Goal: Find specific page/section: Find specific page/section

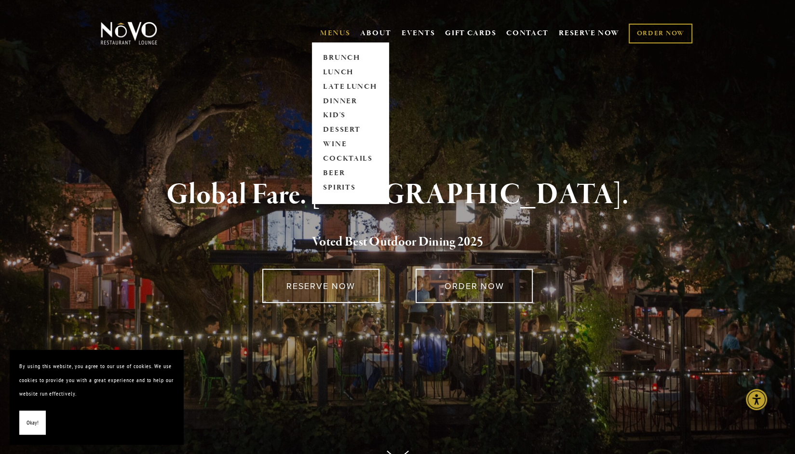
click at [341, 35] on link "MENUS" at bounding box center [335, 33] width 30 height 10
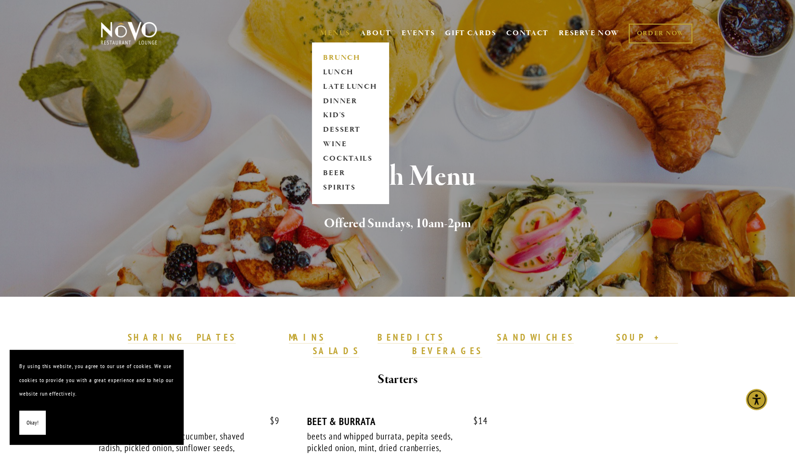
click at [336, 34] on link "MENUS" at bounding box center [335, 33] width 30 height 10
click at [331, 33] on link "MENUS" at bounding box center [335, 33] width 30 height 10
click at [338, 98] on link "DINNER" at bounding box center [350, 101] width 60 height 14
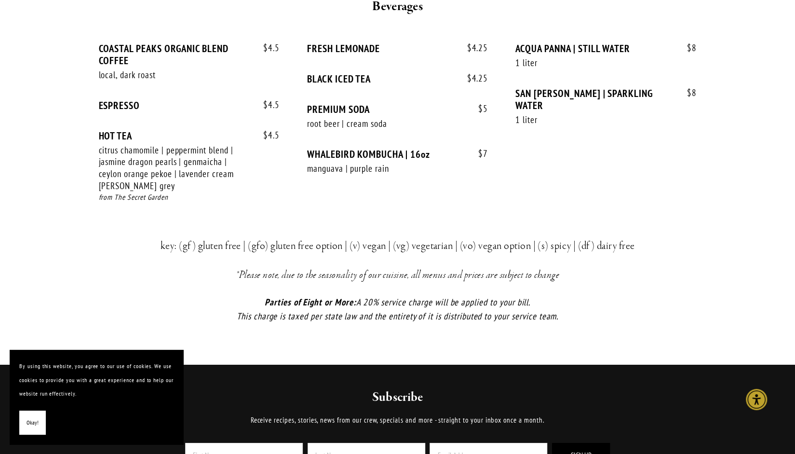
scroll to position [1984, 0]
